Goal: Information Seeking & Learning: Learn about a topic

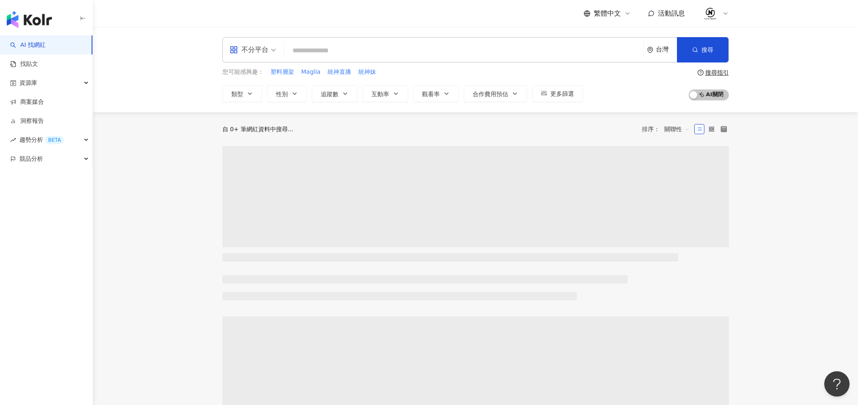
click at [415, 52] on input "search" at bounding box center [464, 51] width 352 height 16
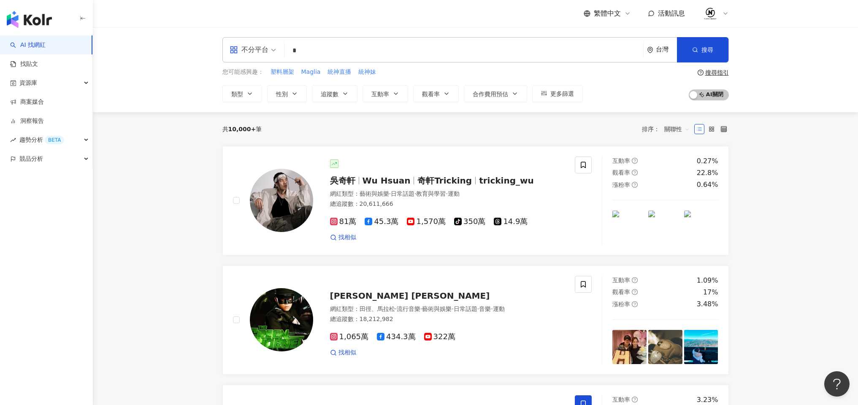
type input "*"
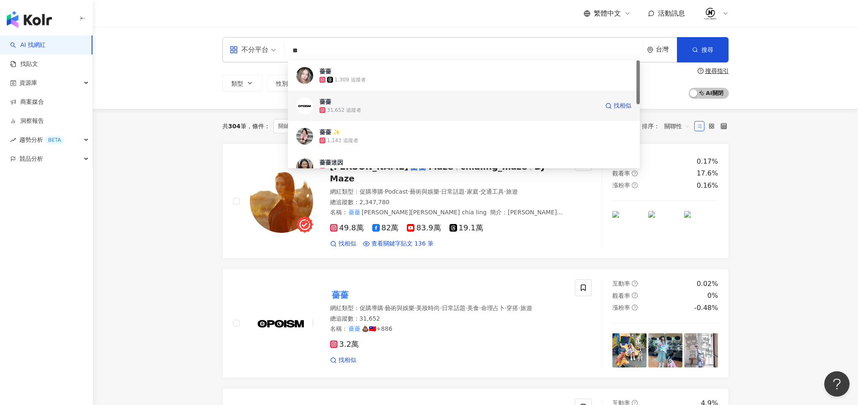
scroll to position [86, 0]
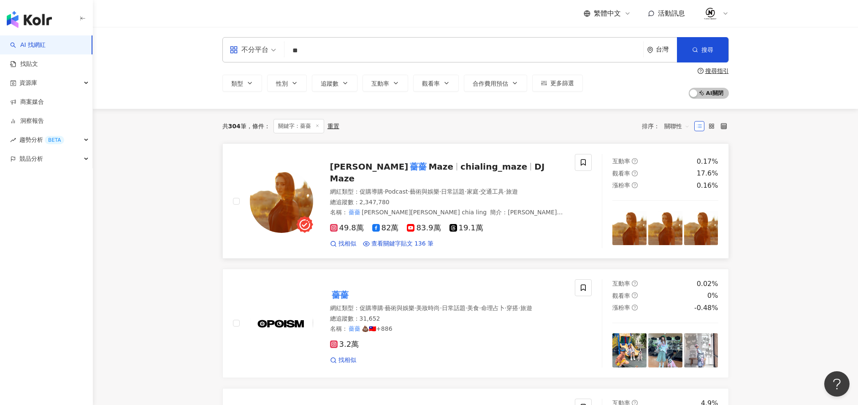
click at [461, 167] on span "chialing_maze" at bounding box center [494, 167] width 67 height 10
click at [328, 49] on input "**" at bounding box center [464, 51] width 352 height 16
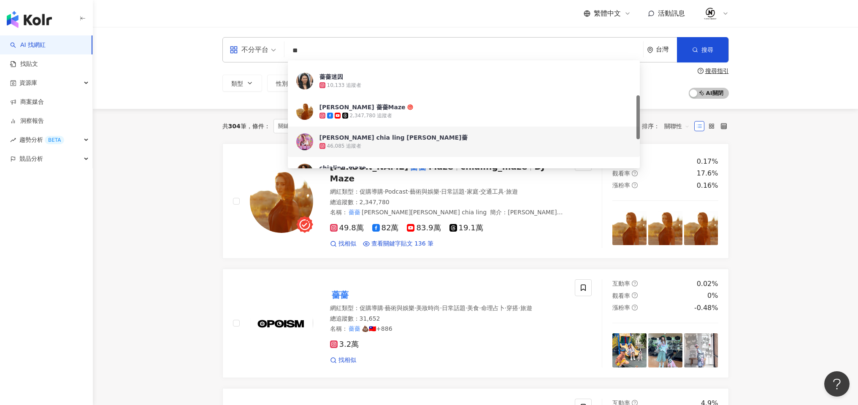
type input "*"
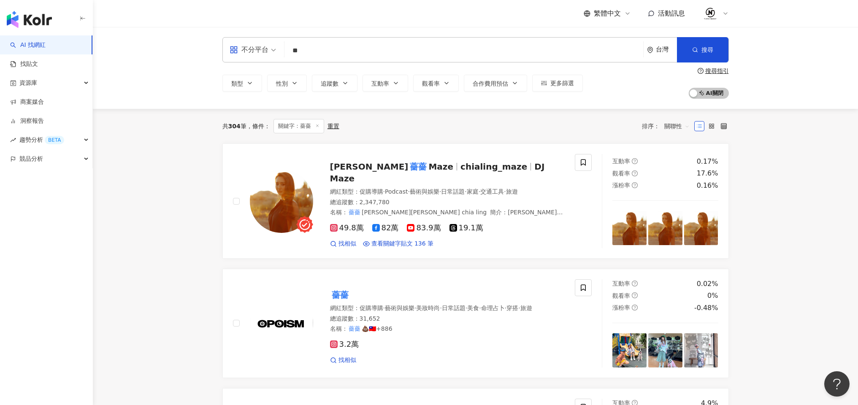
type input "*"
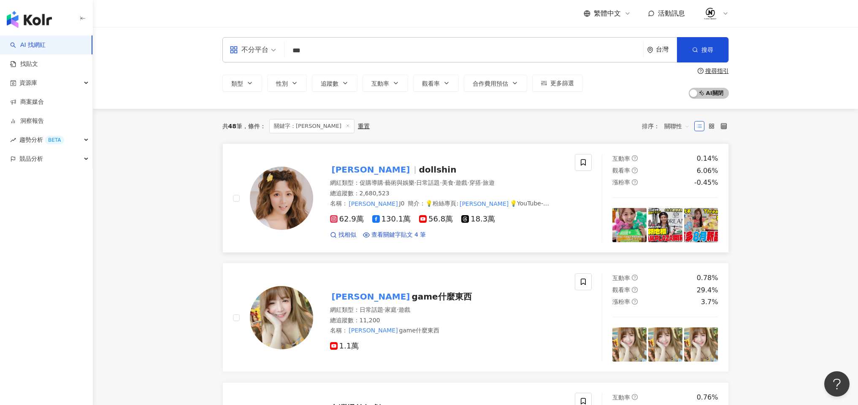
click at [358, 168] on span "解婕翎" at bounding box center [374, 170] width 89 height 10
click at [349, 54] on input "***" at bounding box center [464, 51] width 352 height 16
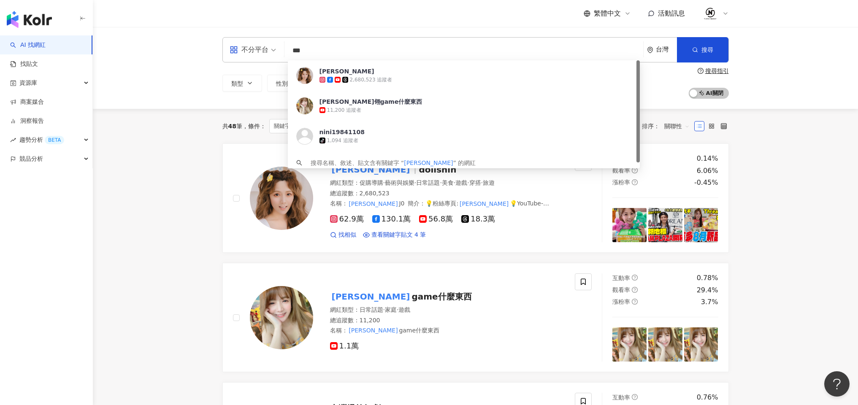
click at [349, 54] on input "***" at bounding box center [464, 51] width 352 height 16
type input "*"
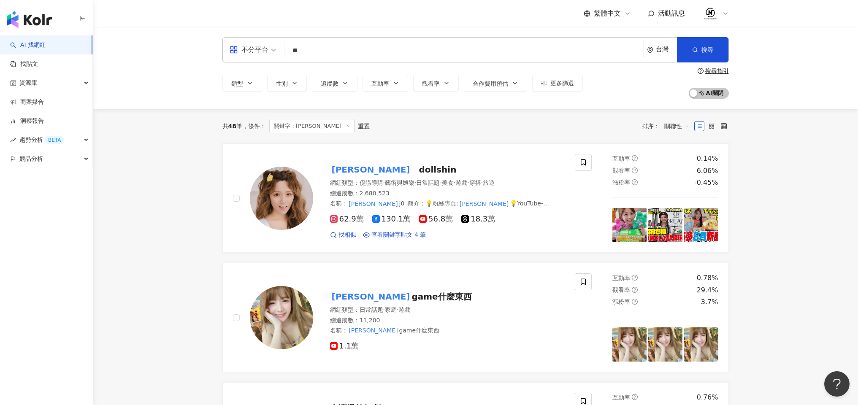
type input "*"
type input "***"
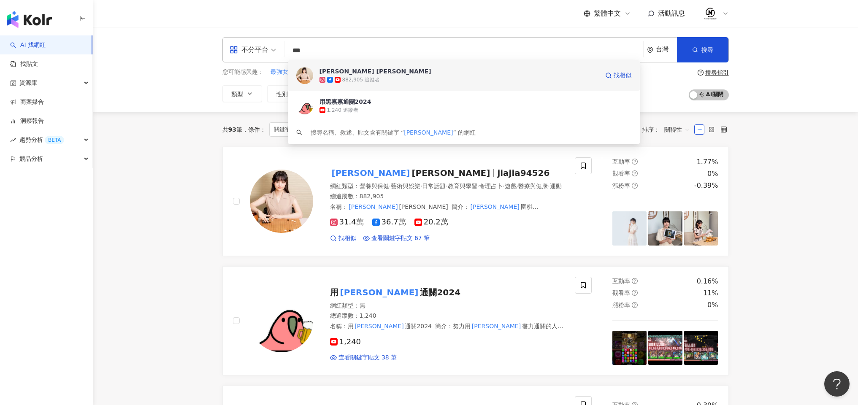
click at [389, 73] on div "黑嘉嘉 Joanne Missingham" at bounding box center [376, 71] width 112 height 8
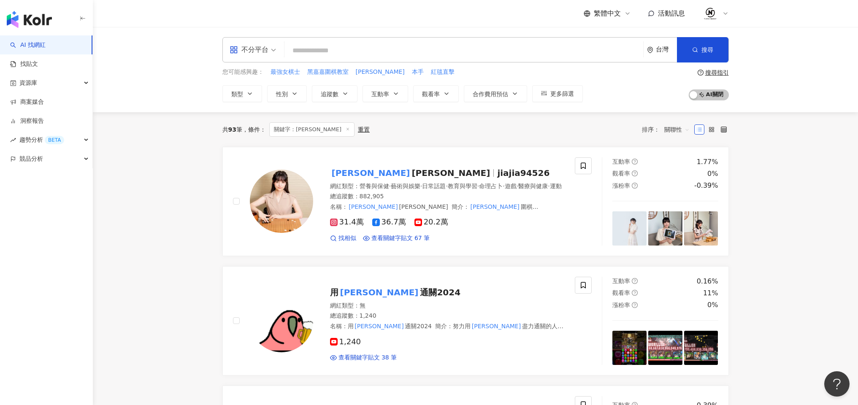
click at [338, 49] on input "search" at bounding box center [464, 51] width 352 height 16
type input "*"
type input "***"
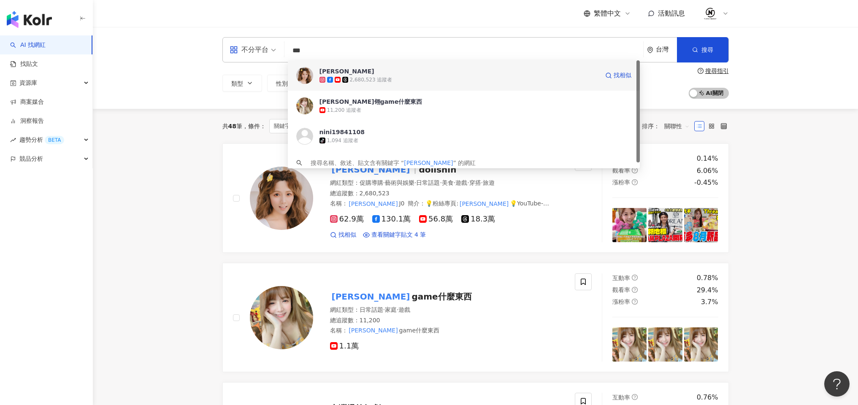
click at [402, 74] on span "解婕翎" at bounding box center [460, 71] width 280 height 8
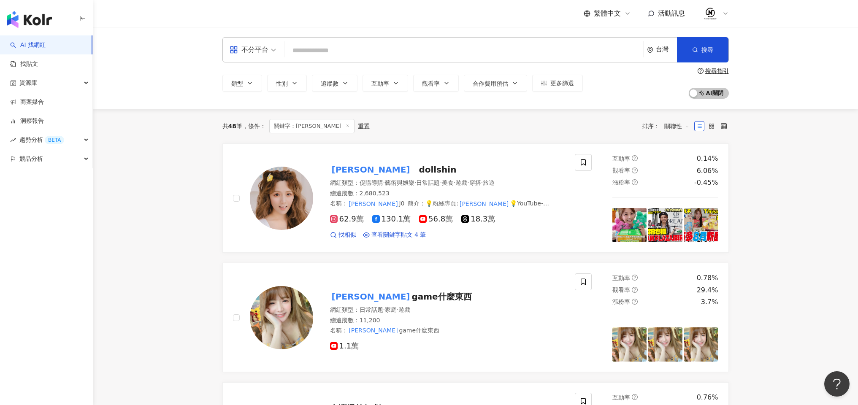
click at [329, 51] on input "search" at bounding box center [464, 51] width 352 height 16
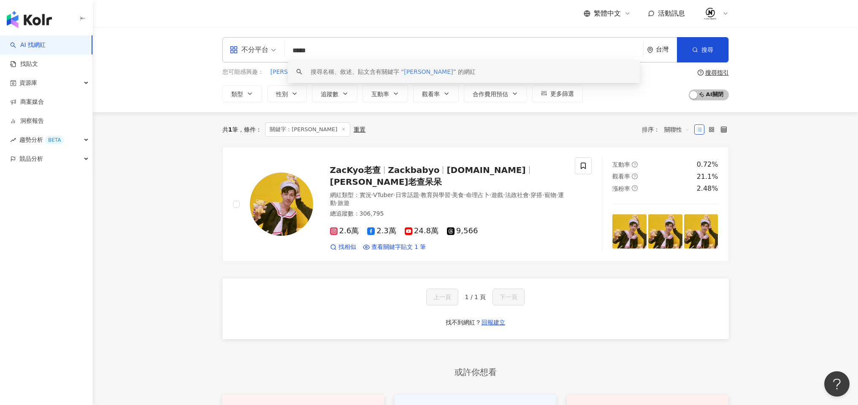
click at [304, 50] on input "*****" at bounding box center [464, 51] width 352 height 16
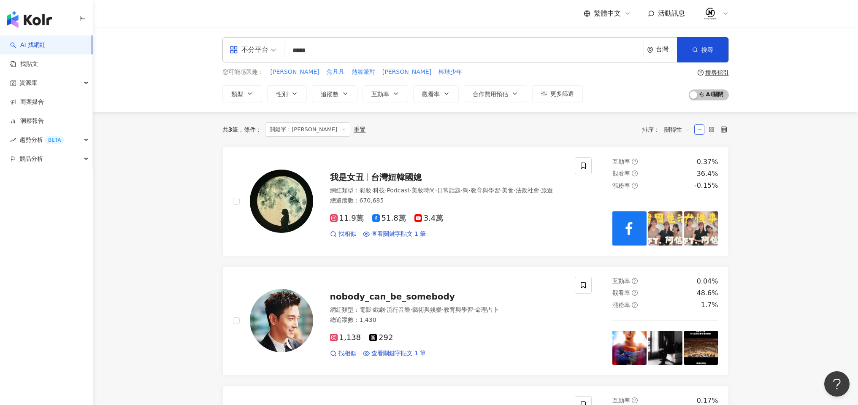
click at [336, 58] on input "*****" at bounding box center [464, 51] width 352 height 16
type input "***"
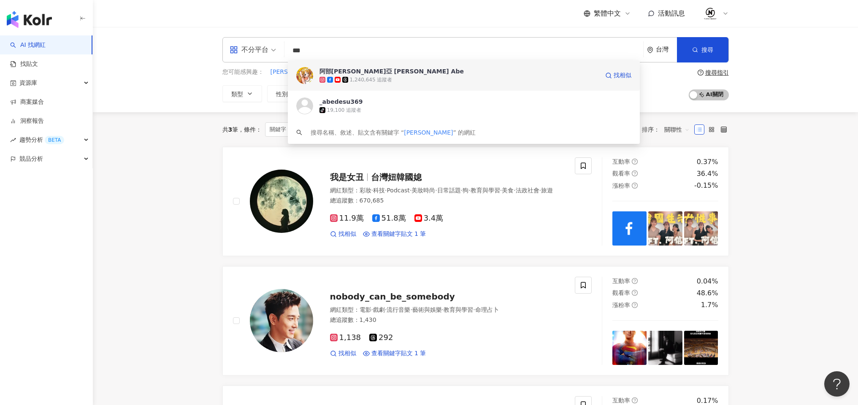
click at [395, 72] on span "阿部[PERSON_NAME]亞 [PERSON_NAME] Abe" at bounding box center [460, 71] width 280 height 8
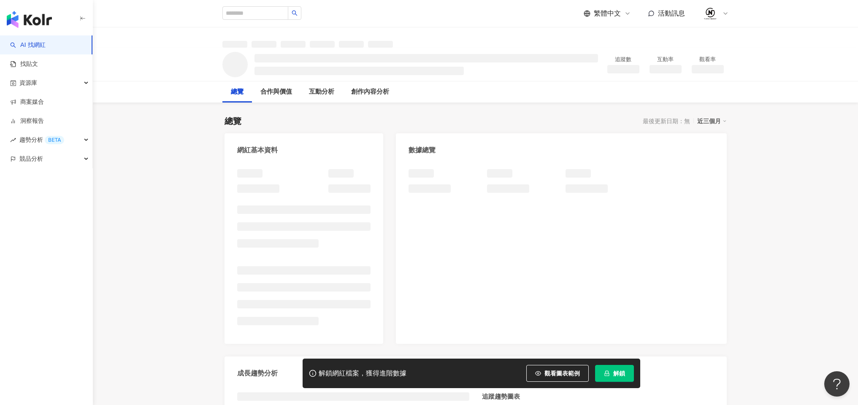
click at [608, 376] on icon "lock" at bounding box center [607, 373] width 5 height 5
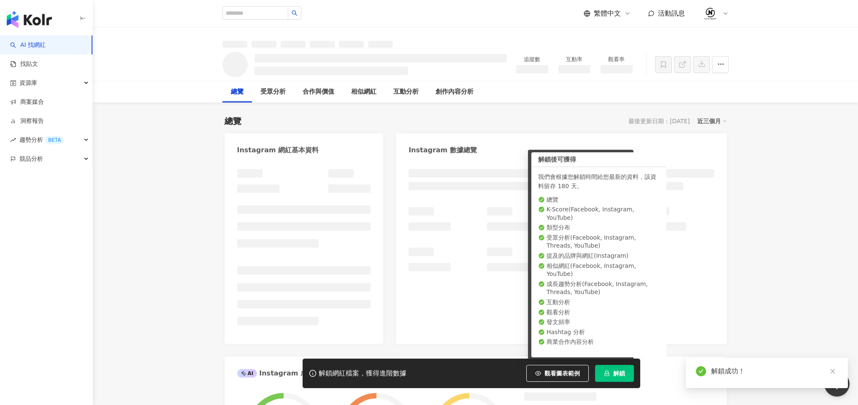
click at [630, 371] on div "AI Instagram 成效等級三大指標" at bounding box center [476, 370] width 502 height 27
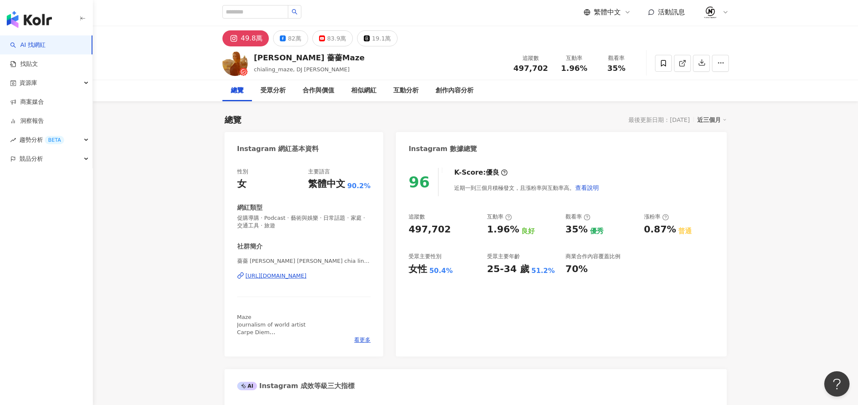
scroll to position [2, 0]
click at [298, 39] on button "82萬" at bounding box center [290, 38] width 35 height 16
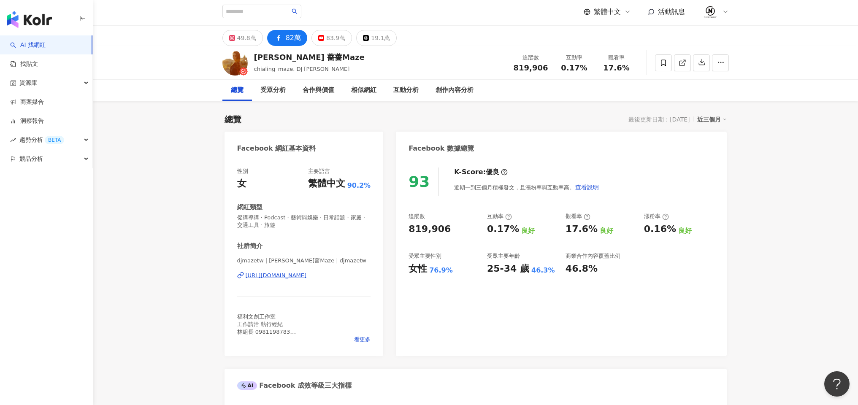
click at [226, 35] on button "49.8萬" at bounding box center [243, 38] width 41 height 16
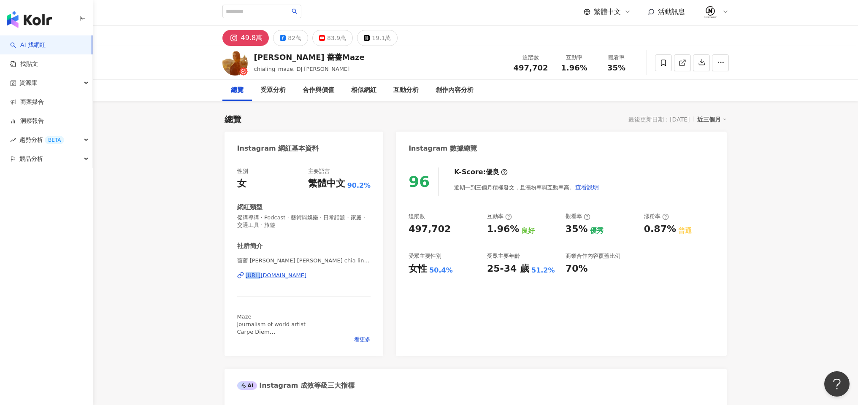
copy div "https://www.instagram.com/chialing_maze/"
click at [335, 35] on div "83.9萬" at bounding box center [336, 38] width 19 height 12
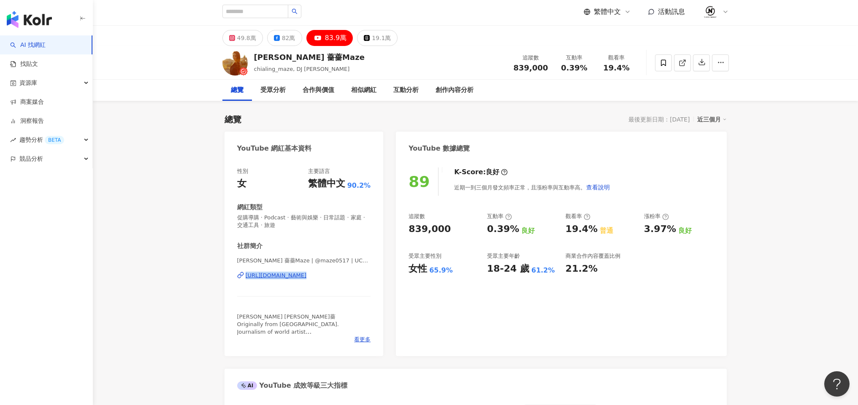
click at [315, 299] on div "林嘉凌 薔薔Maze | @maze0517 | UCmUumXHn322rcoo9ulg_jvw https://www.youtube.com/chann…" at bounding box center [304, 281] width 134 height 49
click at [307, 277] on div "https://www.youtube.com/channel/UCmUumXHn322rcoo9ulg_jvw" at bounding box center [276, 276] width 61 height 8
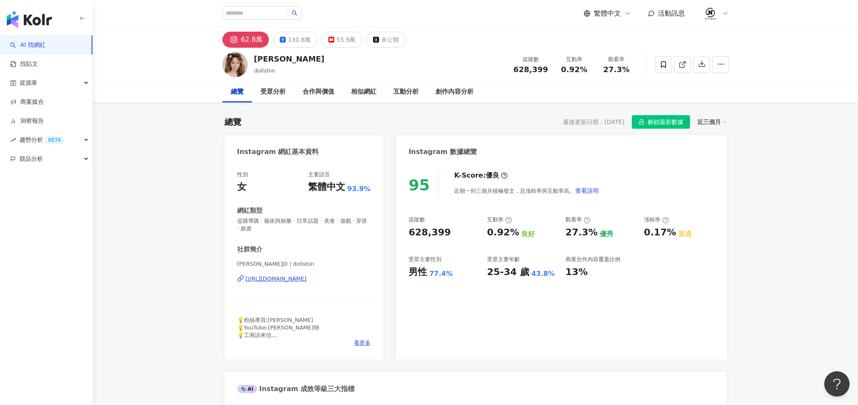
click at [677, 125] on span "解鎖最新數據" at bounding box center [665, 123] width 35 height 14
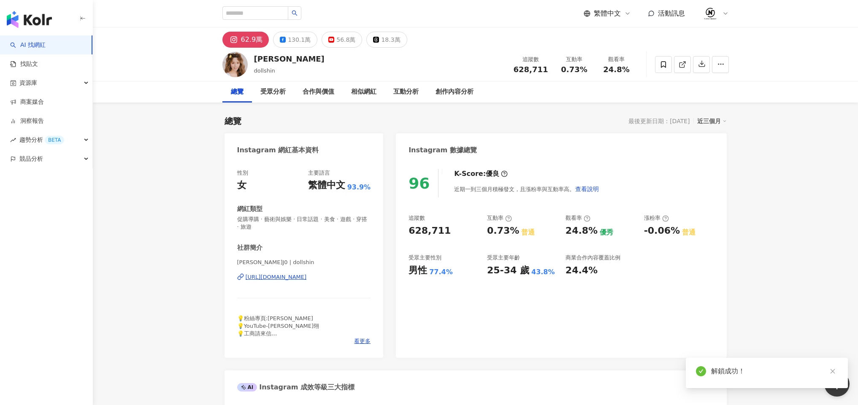
copy div "https://www.instagram.com/dollshin/"
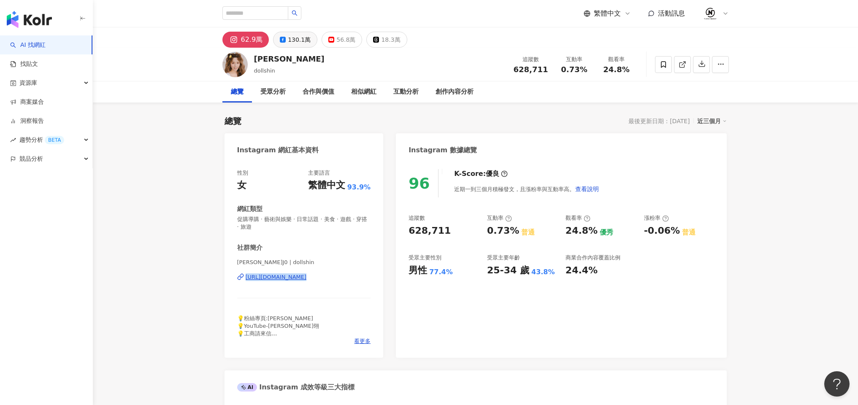
click at [295, 37] on div "130.1萬" at bounding box center [299, 40] width 23 height 12
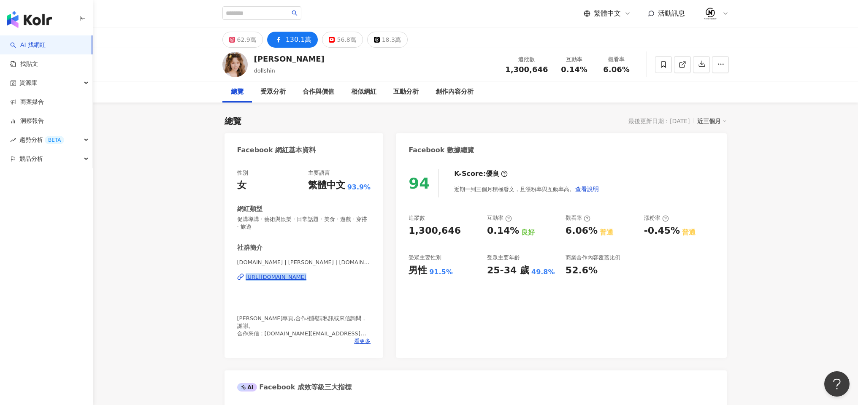
click at [342, 44] on div "56.8萬" at bounding box center [346, 40] width 19 height 12
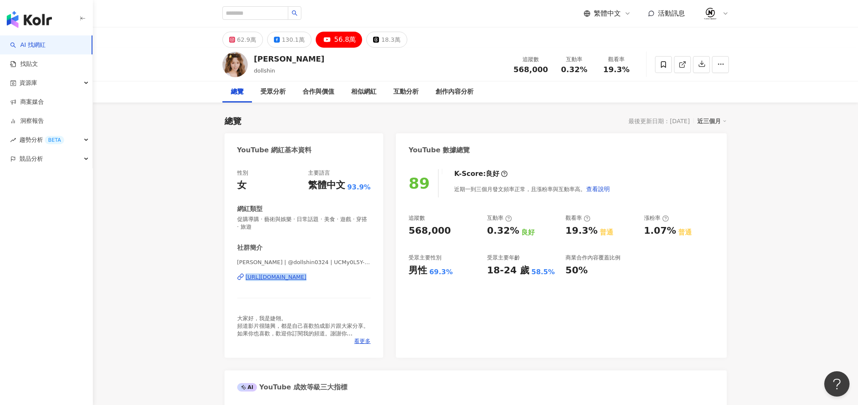
click at [285, 309] on div "社群簡介 解婕翎 | @dollshin0324 | UCMy0L5Y-h0-s8t4XZs49gXw https://www.youtube.com/cha…" at bounding box center [304, 295] width 134 height 102
click at [291, 277] on div "https://www.youtube.com/channel/UCMy0L5Y-h0-s8t4XZs49gXw" at bounding box center [276, 278] width 61 height 8
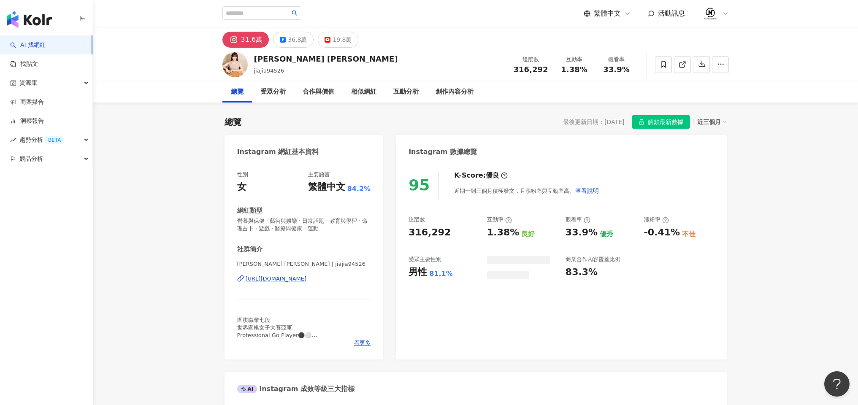
click at [288, 43] on div "36.8萬" at bounding box center [297, 40] width 19 height 12
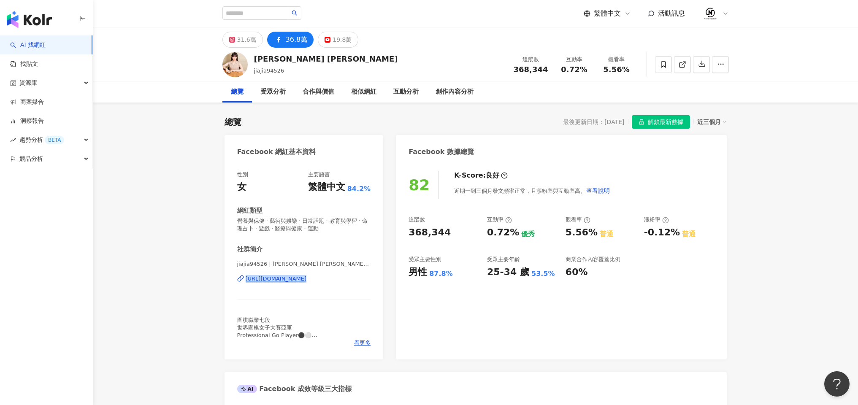
drag, startPoint x: 187, startPoint y: 274, endPoint x: 276, endPoint y: 275, distance: 88.3
click at [335, 34] on div "19.8萬" at bounding box center [342, 40] width 19 height 12
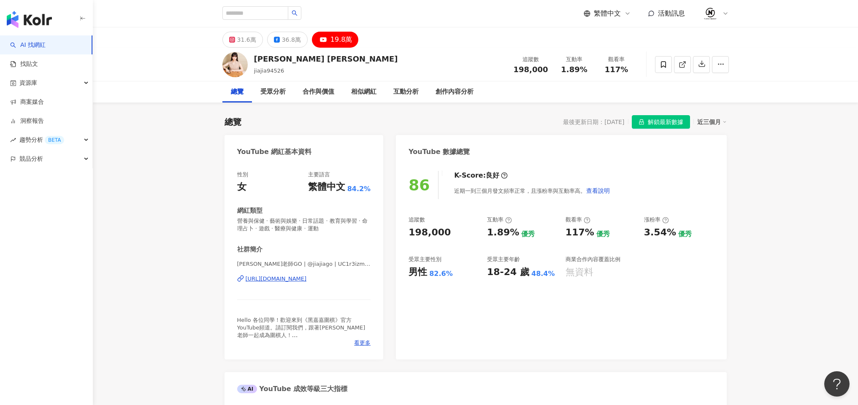
click at [264, 280] on div "https://www.youtube.com/channel/UC1r3izmM5-Pf1NT55Yo1alA" at bounding box center [276, 279] width 61 height 8
click at [274, 36] on button "36.8萬" at bounding box center [287, 40] width 41 height 16
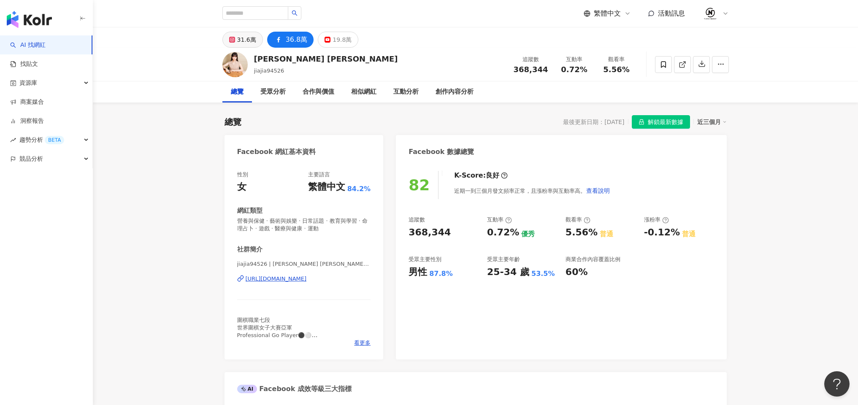
click at [232, 40] on icon at bounding box center [231, 39] width 1 height 1
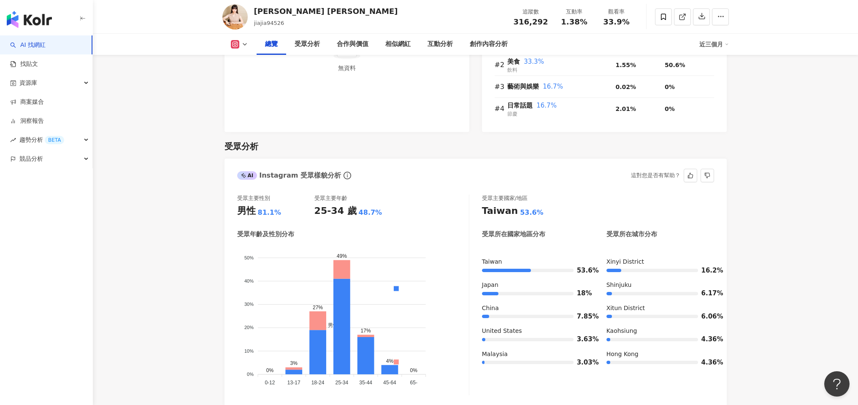
scroll to position [632, 0]
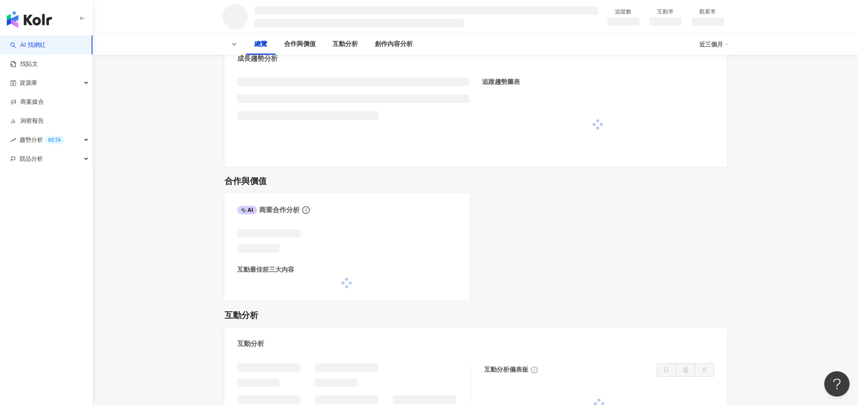
scroll to position [343, 0]
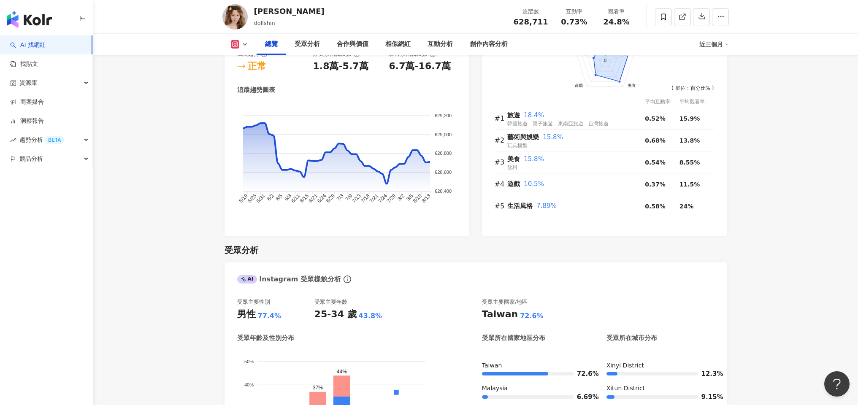
scroll to position [723, 0]
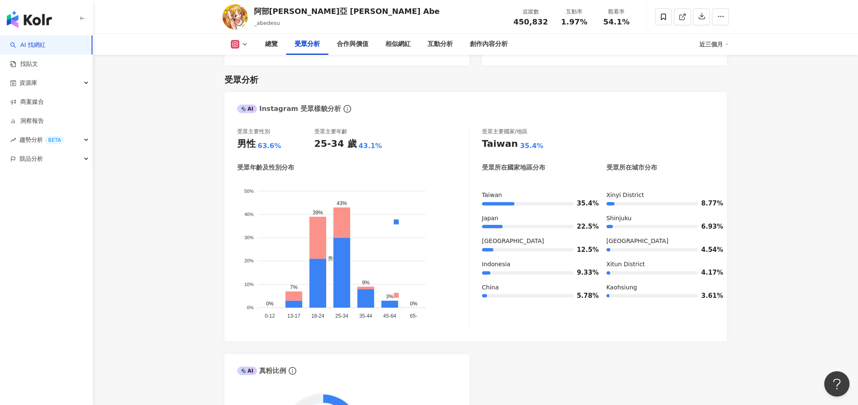
scroll to position [712, 0]
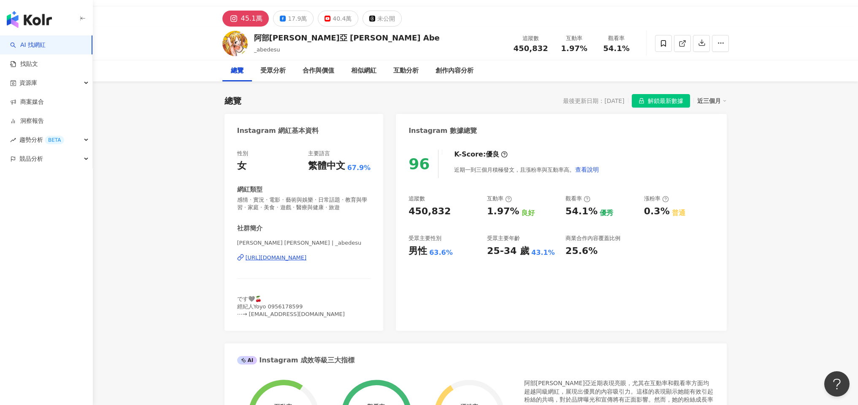
scroll to position [0, 0]
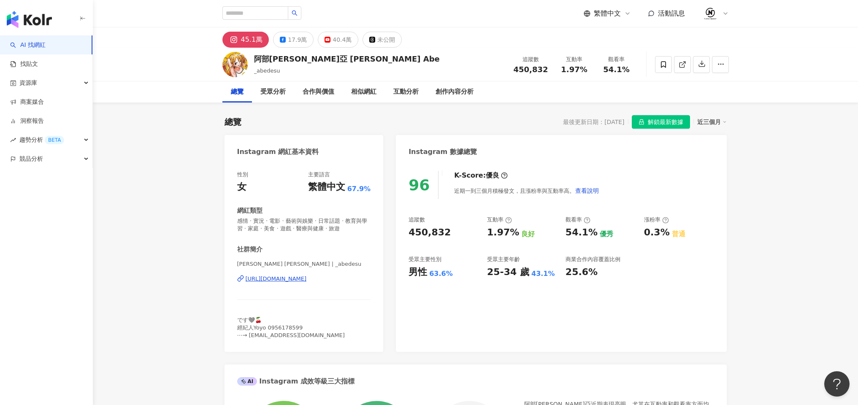
copy div "[URL][DOMAIN_NAME]"
click at [299, 27] on div "45.1萬 17.9萬 40.4萬 未公開" at bounding box center [476, 37] width 540 height 20
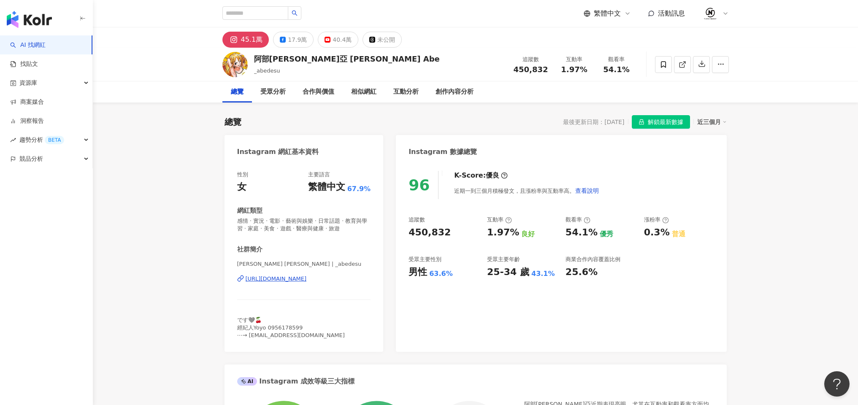
click at [284, 48] on div "阿部[PERSON_NAME]亞 [PERSON_NAME] Abe _abedesu 追蹤數 450,832 互動率 1.97% 觀看率 54.1%" at bounding box center [476, 64] width 540 height 33
click at [295, 33] on button "17.9萬" at bounding box center [293, 40] width 41 height 16
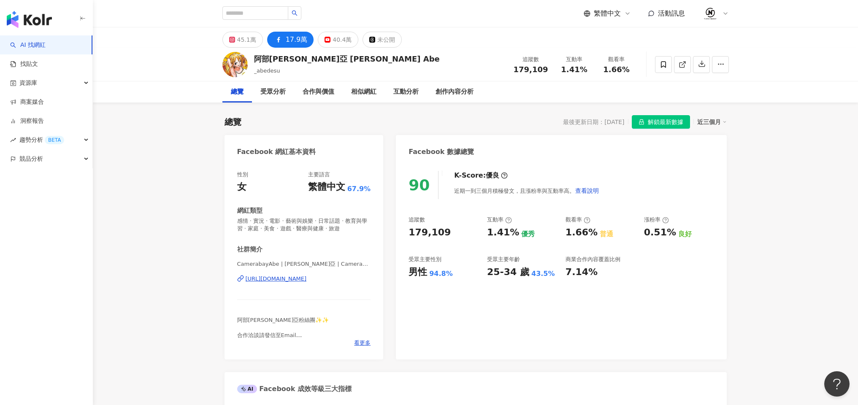
copy div "https"
click at [337, 43] on div "40.4萬" at bounding box center [342, 40] width 19 height 12
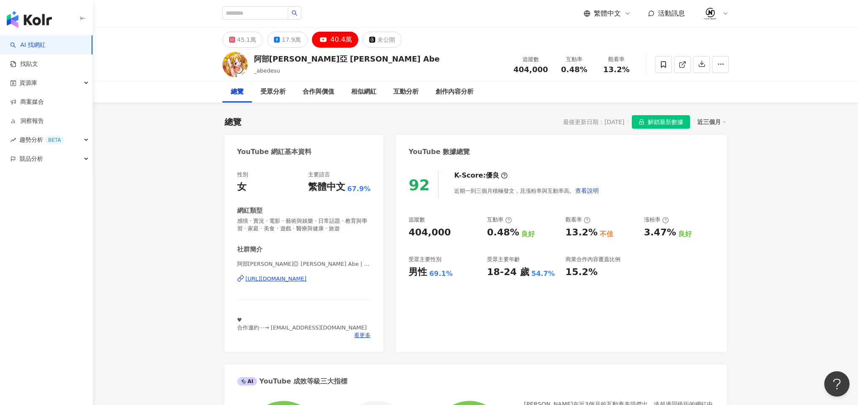
click at [307, 281] on div "[URL][DOMAIN_NAME]" at bounding box center [276, 279] width 61 height 8
